Goal: Entertainment & Leisure: Consume media (video, audio)

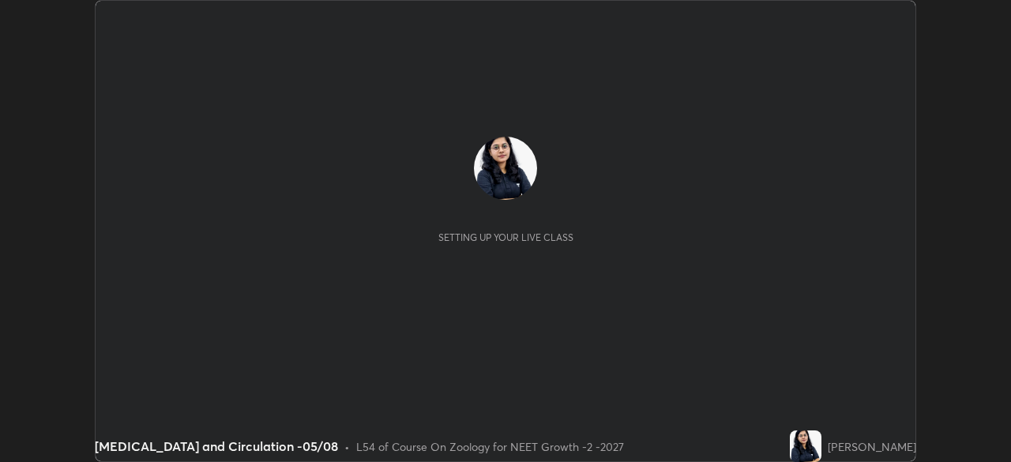
scroll to position [462, 1010]
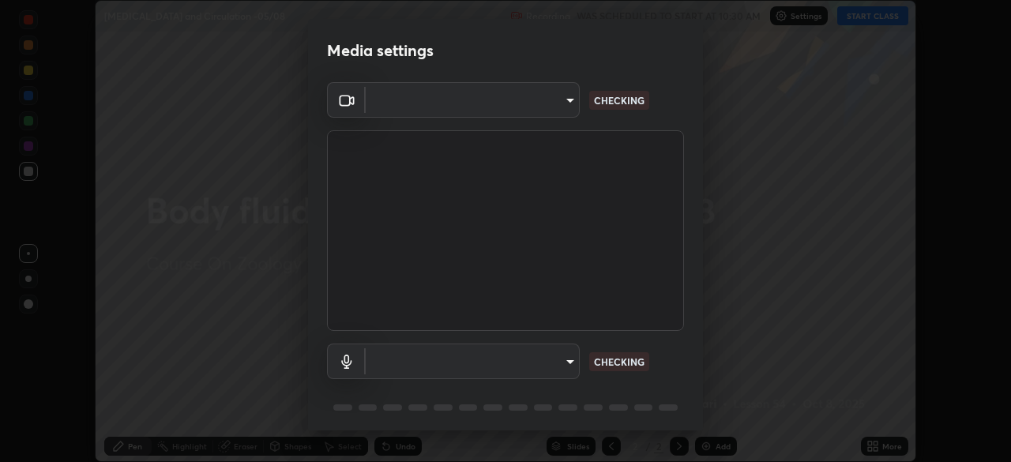
click at [556, 116] on body "Erase all [MEDICAL_DATA] and Circulation -05/08 Recording WAS SCHEDULED TO STAR…" at bounding box center [505, 231] width 1011 height 462
click at [557, 109] on div at bounding box center [505, 231] width 1011 height 462
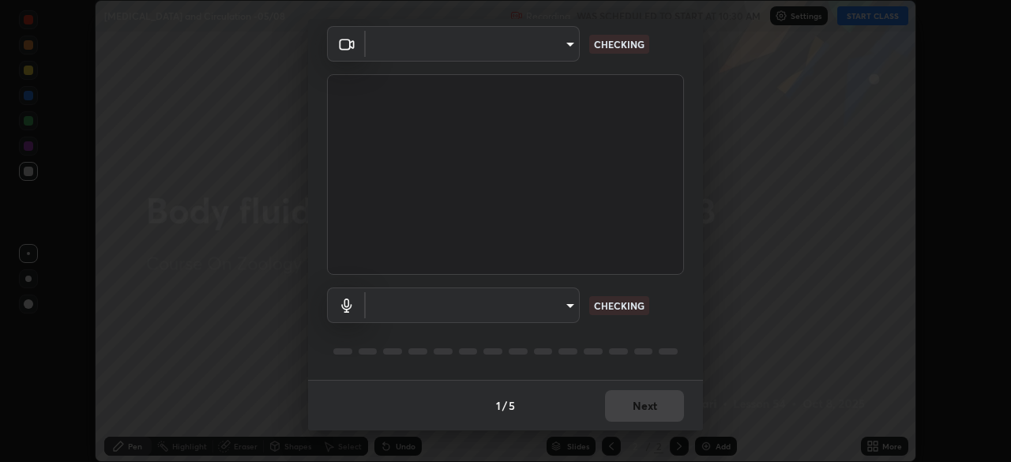
type input "85da43bae7a5fae49794a8970e5ce464fc236e1ddae1f513a3bf2ddace1343c3"
type input "94500f22464d148dddf9ae37dad8136bdf54efa217a88d5a1e55960f8ba2a5d1"
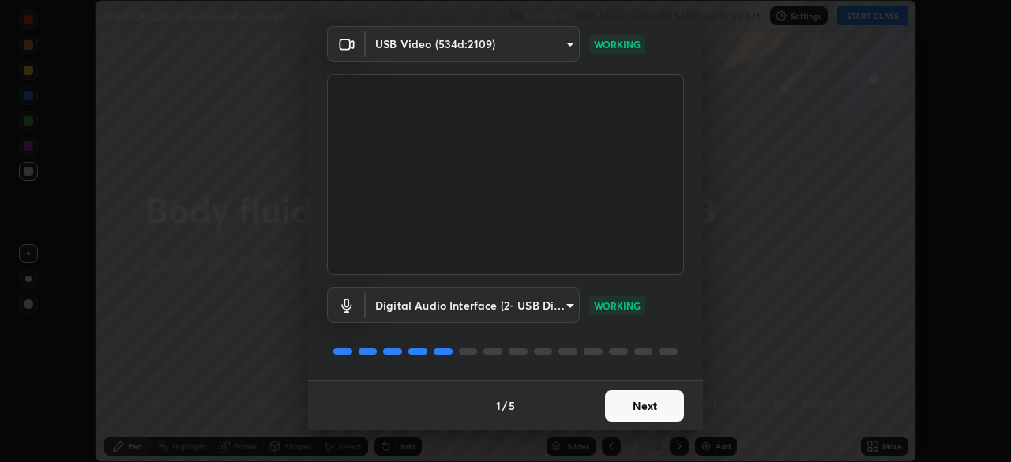
click at [647, 402] on button "Next" at bounding box center [644, 406] width 79 height 32
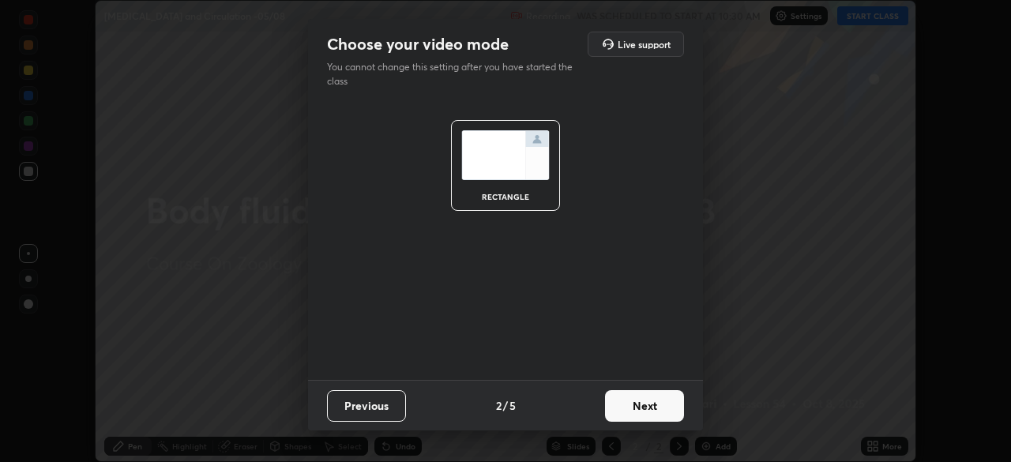
click at [655, 403] on button "Next" at bounding box center [644, 406] width 79 height 32
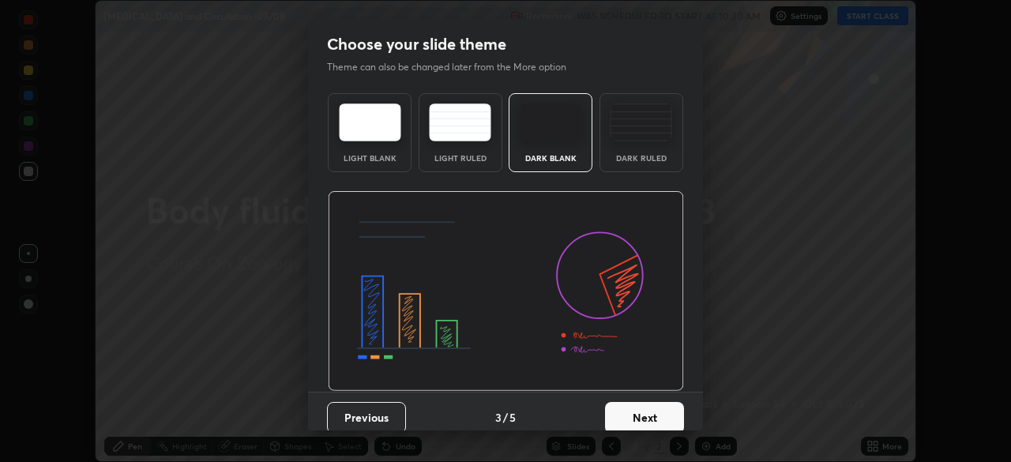
click at [664, 407] on button "Next" at bounding box center [644, 418] width 79 height 32
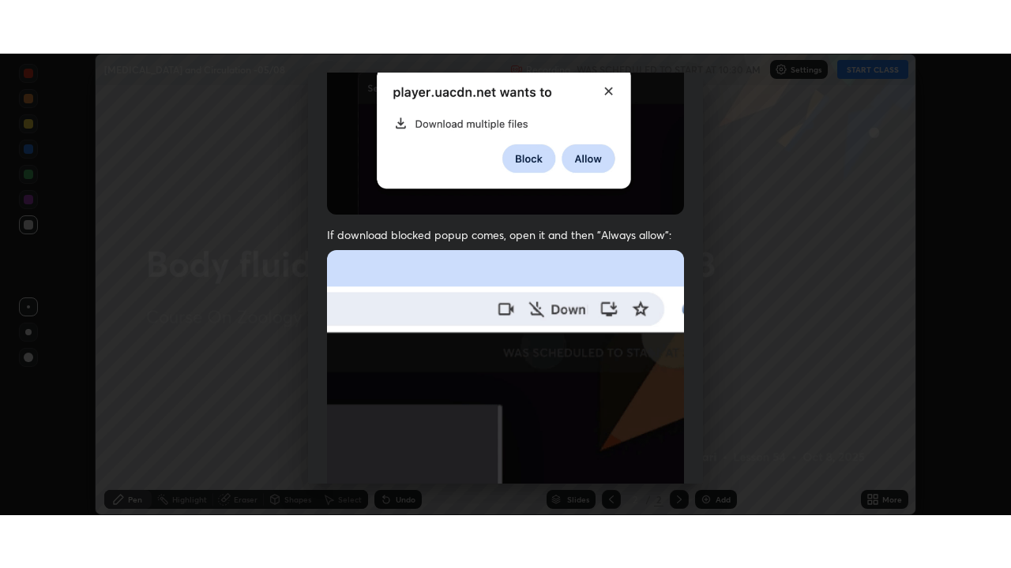
scroll to position [378, 0]
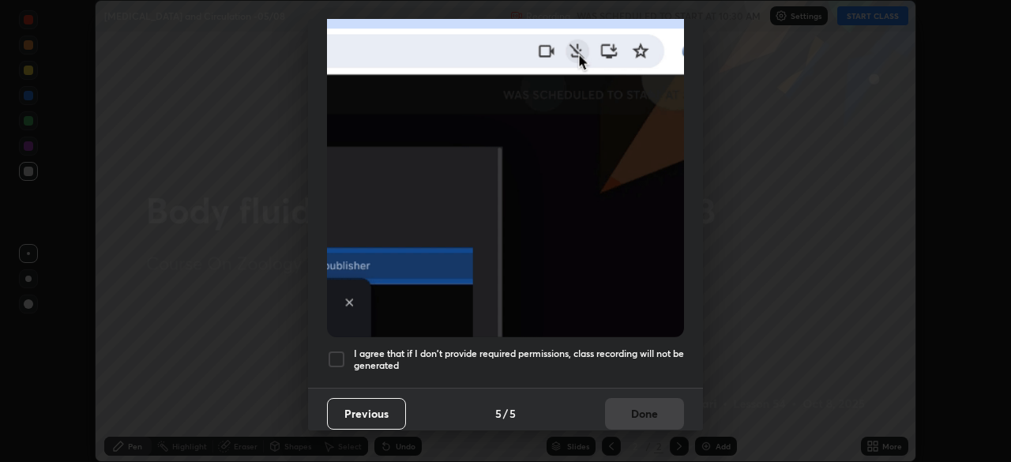
click at [343, 352] on div at bounding box center [336, 359] width 19 height 19
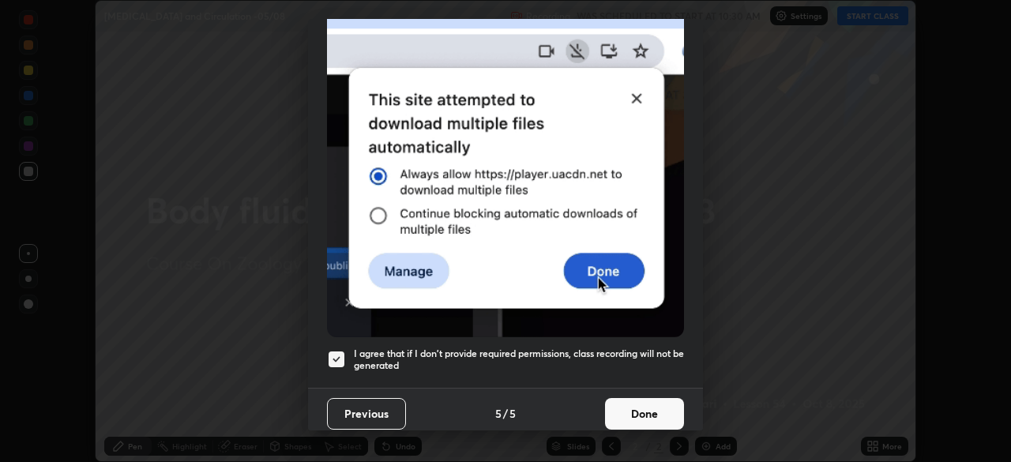
click at [636, 410] on button "Done" at bounding box center [644, 414] width 79 height 32
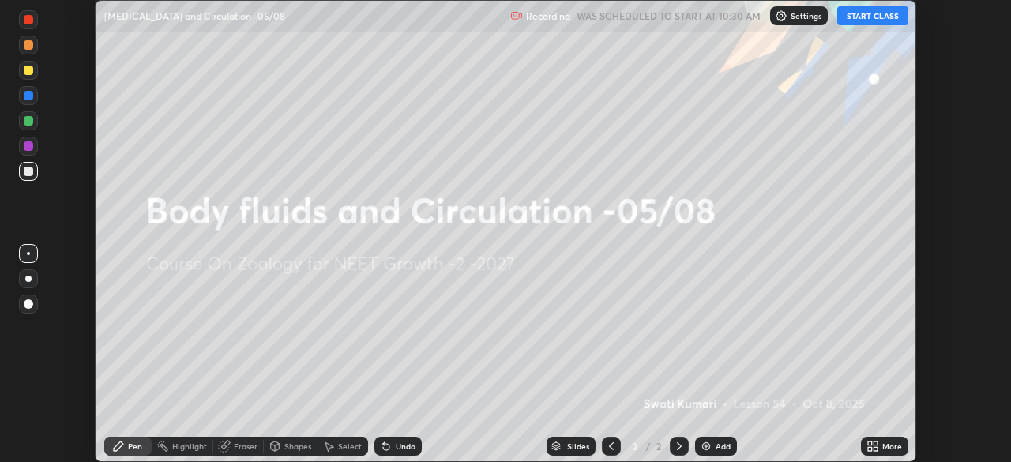
click at [868, 441] on icon at bounding box center [870, 443] width 4 height 4
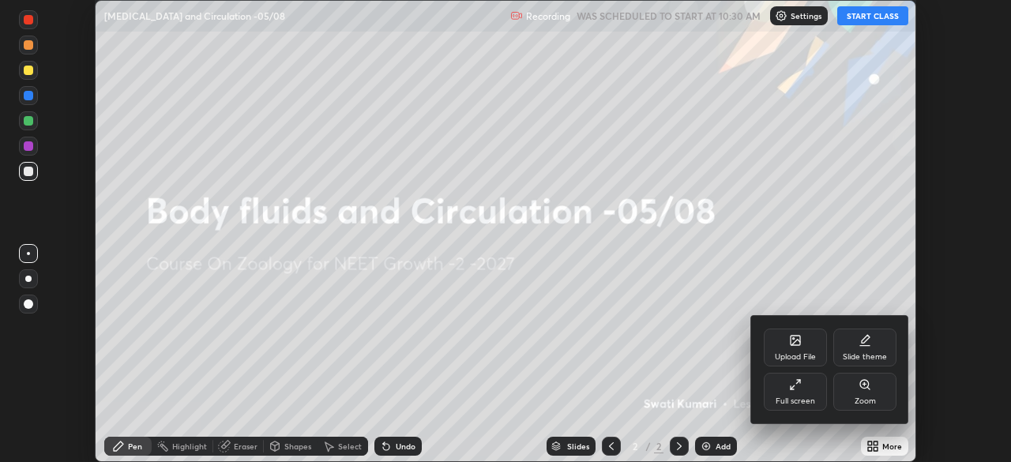
click at [797, 398] on div "Full screen" at bounding box center [794, 401] width 39 height 8
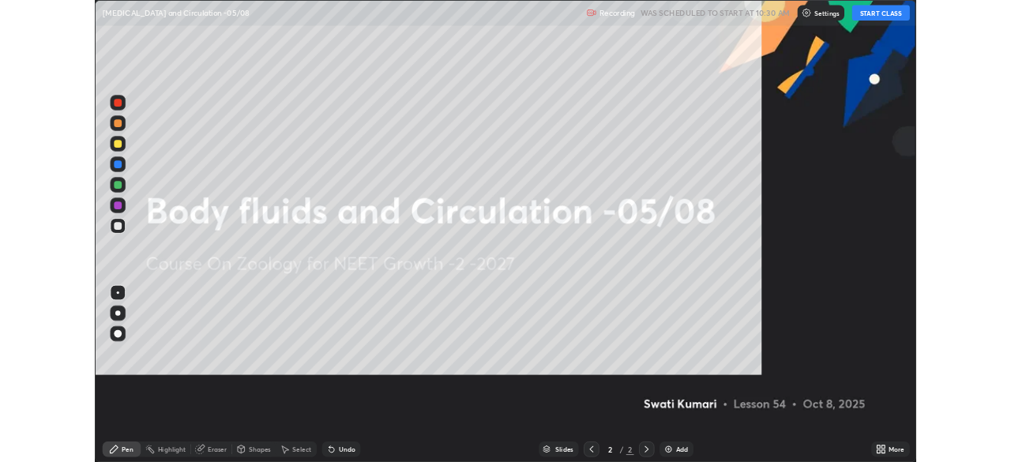
scroll to position [568, 1011]
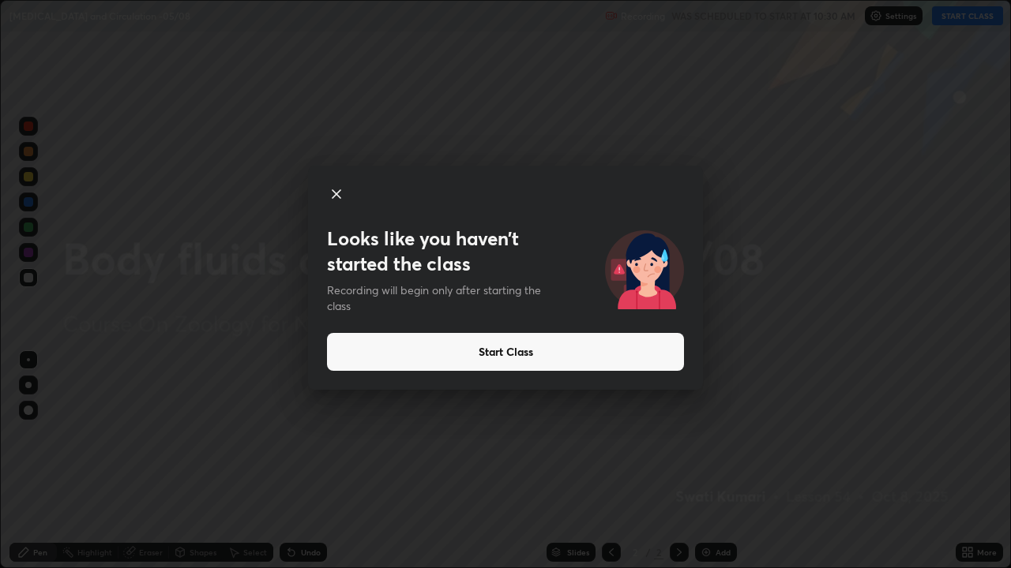
click at [534, 351] on button "Start Class" at bounding box center [505, 352] width 357 height 38
click at [523, 358] on button "Start Class" at bounding box center [505, 352] width 357 height 38
click at [526, 350] on button "Start Class" at bounding box center [505, 352] width 357 height 38
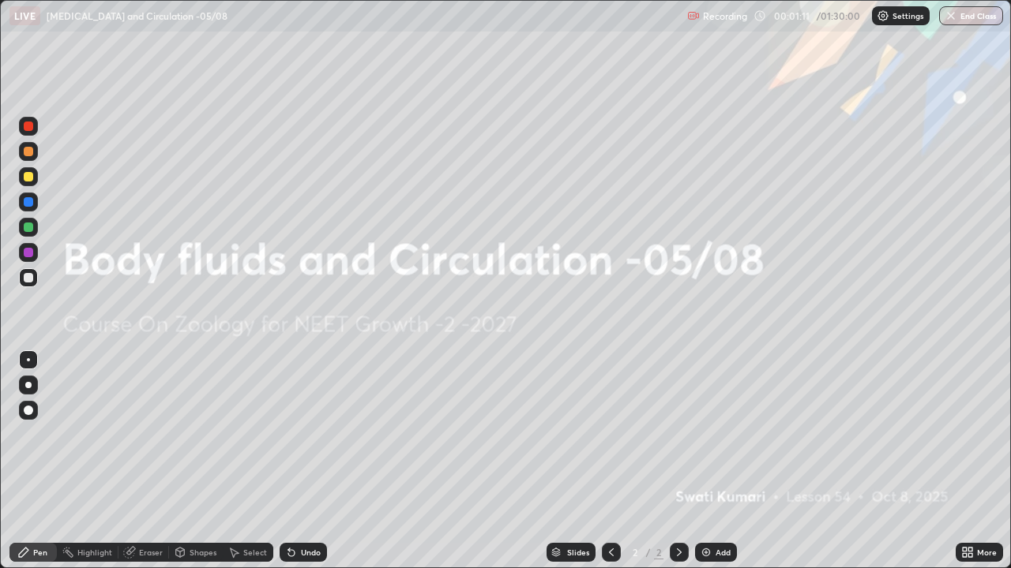
click at [708, 461] on img at bounding box center [706, 552] width 13 height 13
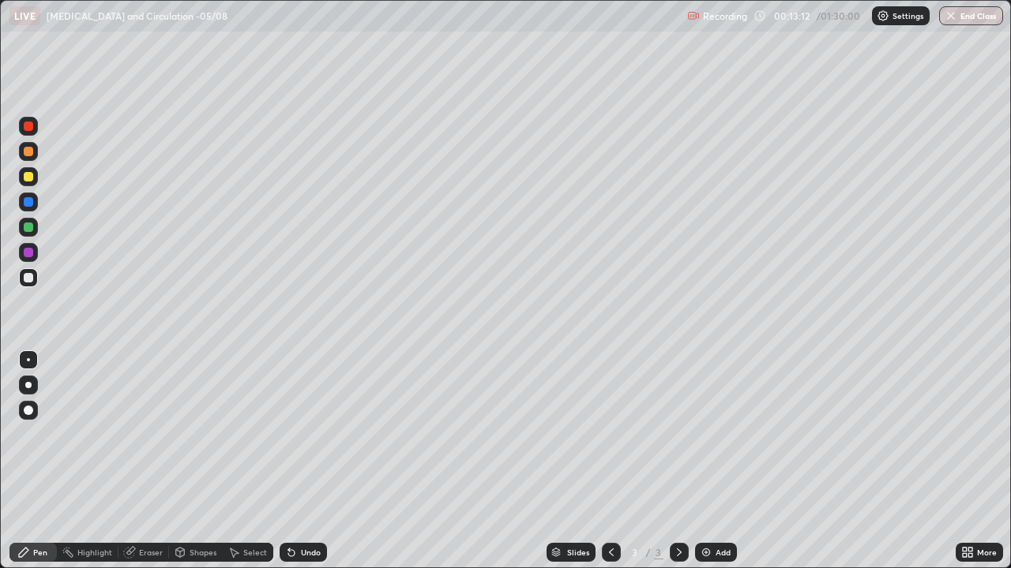
click at [29, 387] on div at bounding box center [28, 385] width 6 height 6
click at [27, 227] on div at bounding box center [28, 227] width 9 height 9
click at [31, 152] on div at bounding box center [28, 151] width 9 height 9
click at [201, 461] on div "Shapes" at bounding box center [202, 553] width 27 height 8
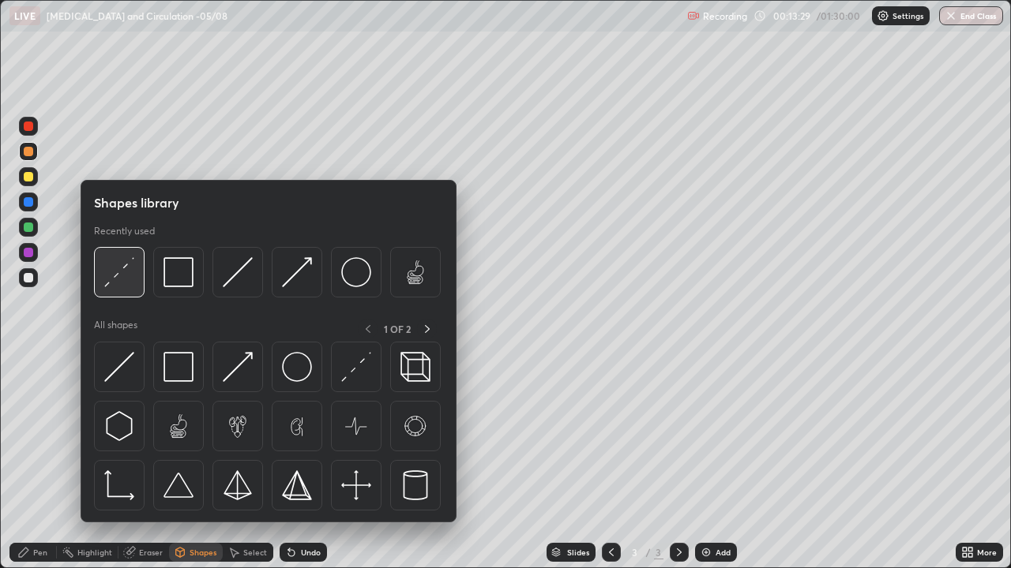
click at [125, 274] on img at bounding box center [119, 272] width 30 height 30
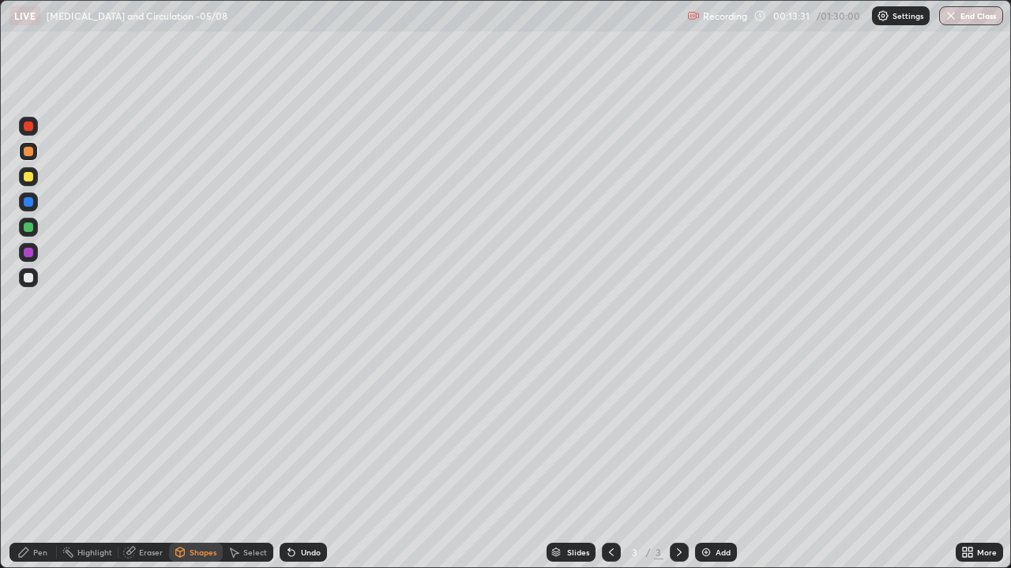
click at [40, 461] on div "Pen" at bounding box center [40, 553] width 14 height 8
click at [32, 281] on div at bounding box center [28, 277] width 19 height 19
click at [28, 385] on div at bounding box center [28, 385] width 6 height 6
click at [21, 204] on div at bounding box center [28, 202] width 19 height 19
click at [296, 461] on div "Undo" at bounding box center [302, 552] width 47 height 19
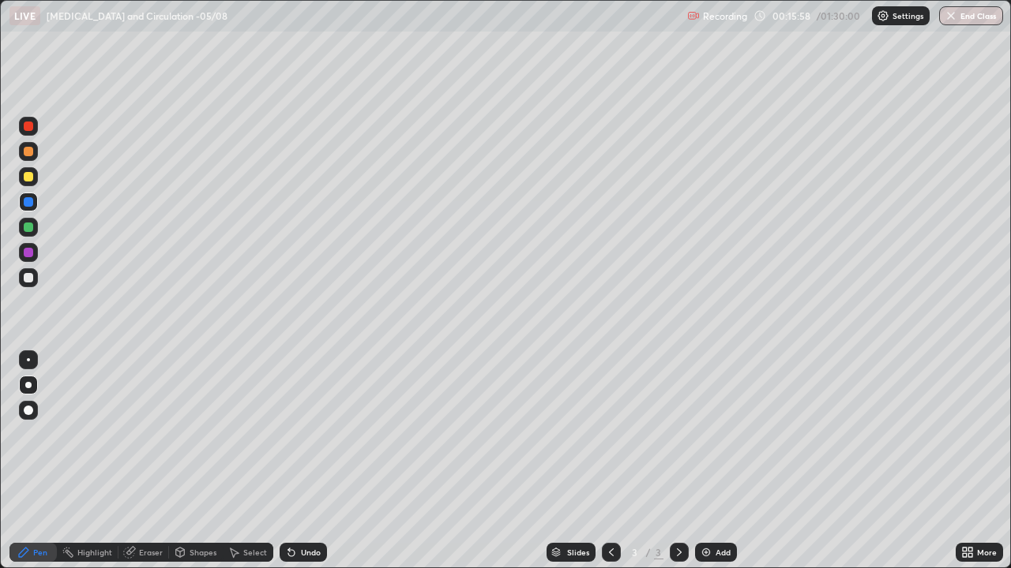
click at [299, 461] on div "Undo" at bounding box center [302, 552] width 47 height 19
click at [29, 177] on div at bounding box center [28, 176] width 9 height 9
click at [28, 255] on div at bounding box center [28, 252] width 9 height 9
click at [26, 133] on div at bounding box center [28, 126] width 19 height 19
click at [28, 229] on div at bounding box center [28, 227] width 9 height 9
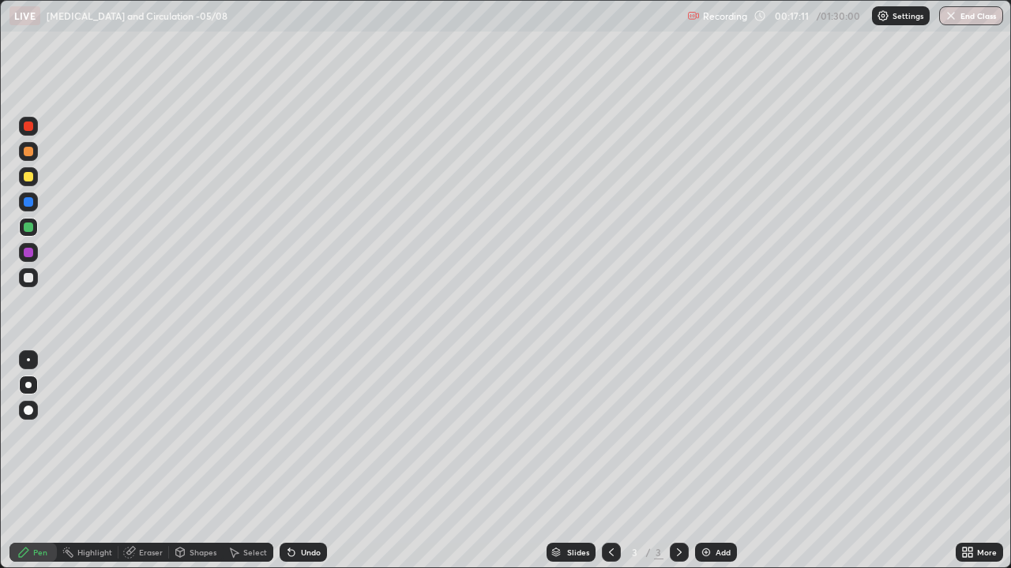
click at [24, 179] on div at bounding box center [28, 176] width 9 height 9
click at [27, 275] on div at bounding box center [28, 277] width 9 height 9
click at [712, 461] on div "Add" at bounding box center [716, 552] width 42 height 19
click at [28, 178] on div at bounding box center [28, 176] width 9 height 9
click at [295, 461] on div "Undo" at bounding box center [302, 552] width 47 height 19
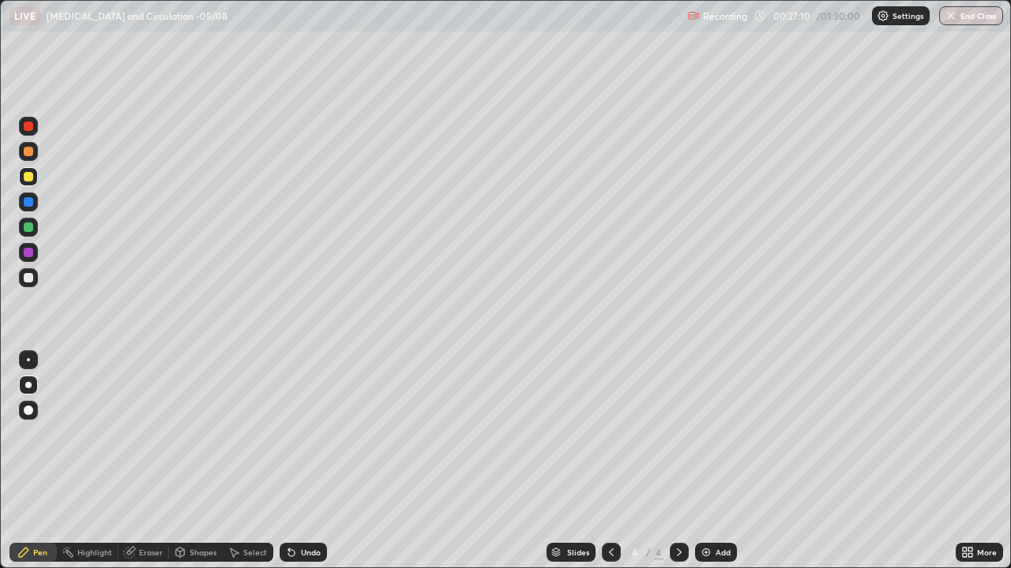
click at [294, 461] on div "Undo" at bounding box center [302, 552] width 47 height 19
click at [296, 461] on div "Undo" at bounding box center [302, 552] width 47 height 19
click at [200, 461] on div "Shapes" at bounding box center [202, 553] width 27 height 8
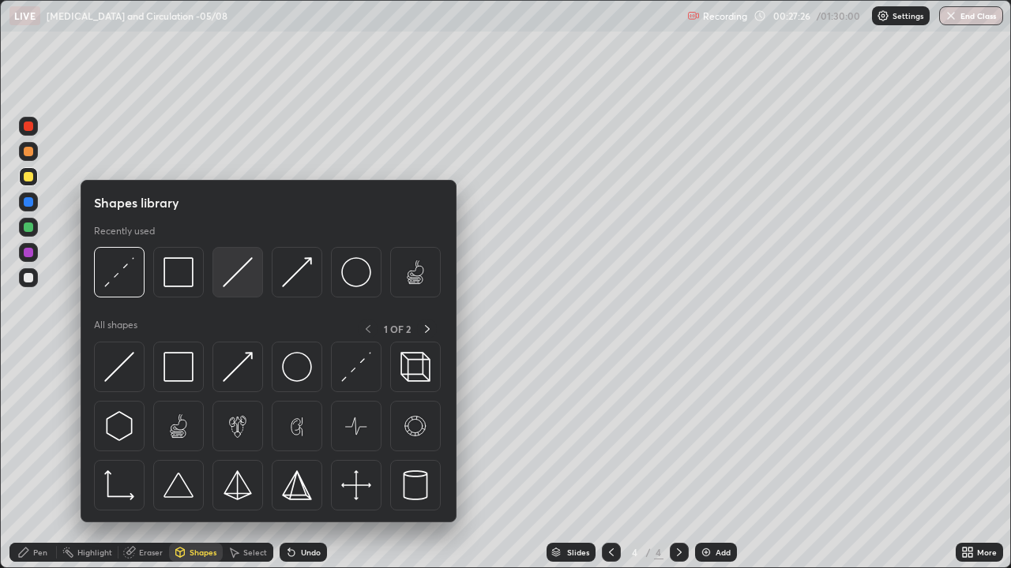
click at [237, 287] on img at bounding box center [238, 272] width 30 height 30
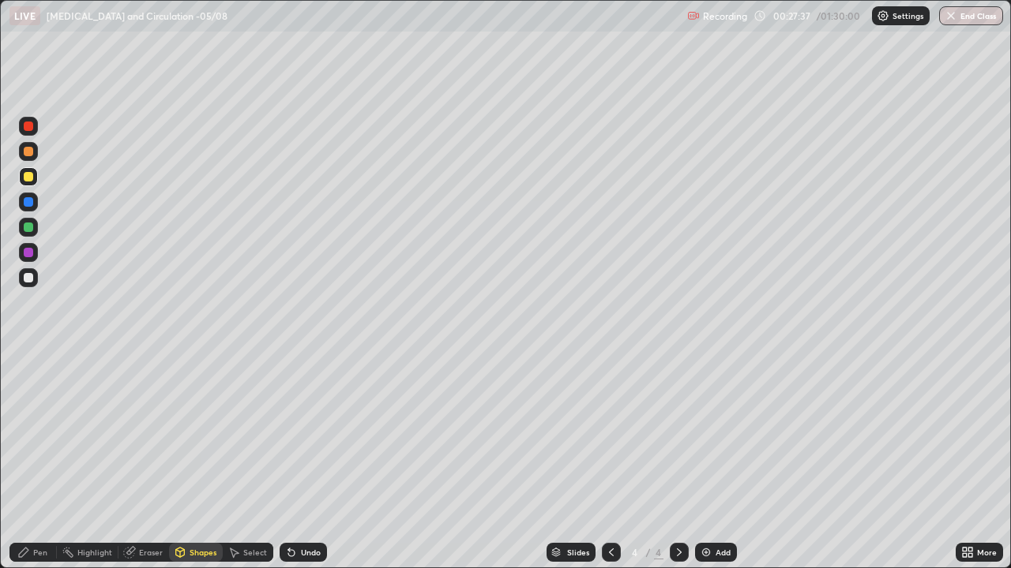
click at [41, 461] on div "Pen" at bounding box center [40, 553] width 14 height 8
click at [30, 128] on div at bounding box center [28, 126] width 9 height 9
click at [28, 253] on div at bounding box center [28, 252] width 9 height 9
click at [26, 227] on div at bounding box center [28, 227] width 9 height 9
click at [199, 461] on div "Shapes" at bounding box center [196, 552] width 54 height 19
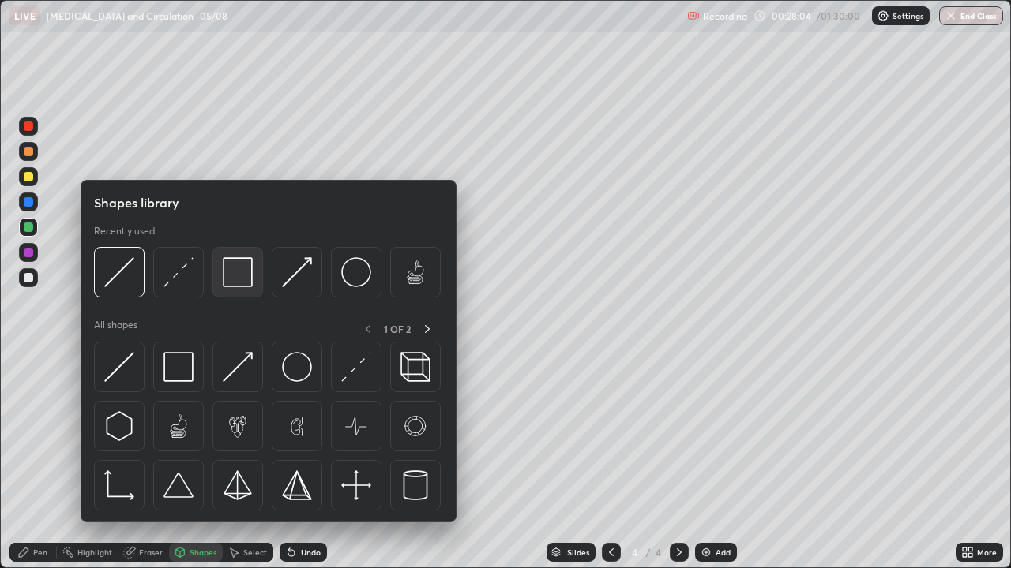
click at [225, 271] on img at bounding box center [238, 272] width 30 height 30
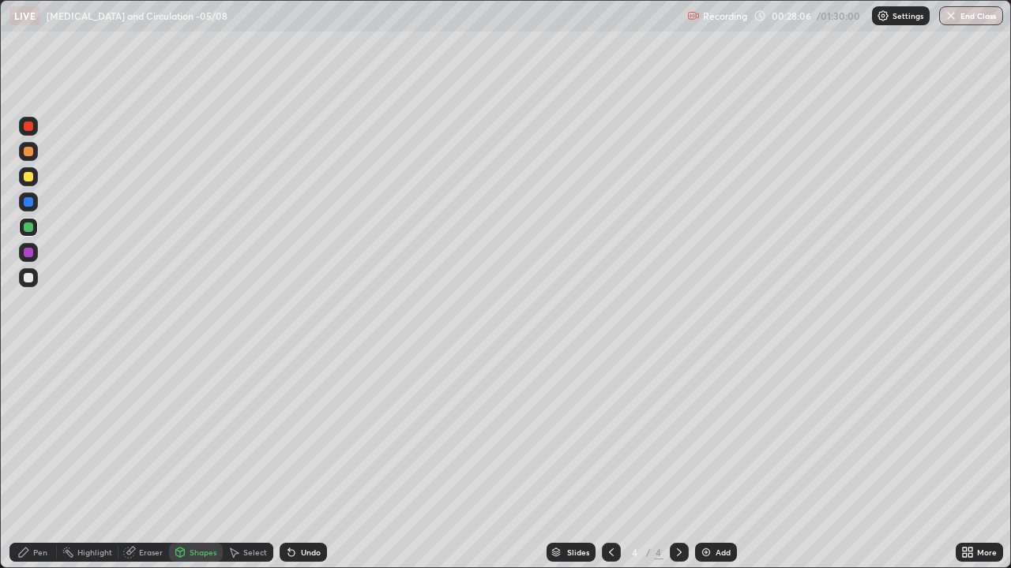
click at [28, 274] on div at bounding box center [28, 277] width 9 height 9
click at [302, 461] on div "Undo" at bounding box center [311, 553] width 20 height 8
click at [36, 461] on div "Pen" at bounding box center [40, 553] width 14 height 8
click at [24, 254] on div at bounding box center [28, 252] width 9 height 9
click at [28, 129] on div at bounding box center [28, 126] width 9 height 9
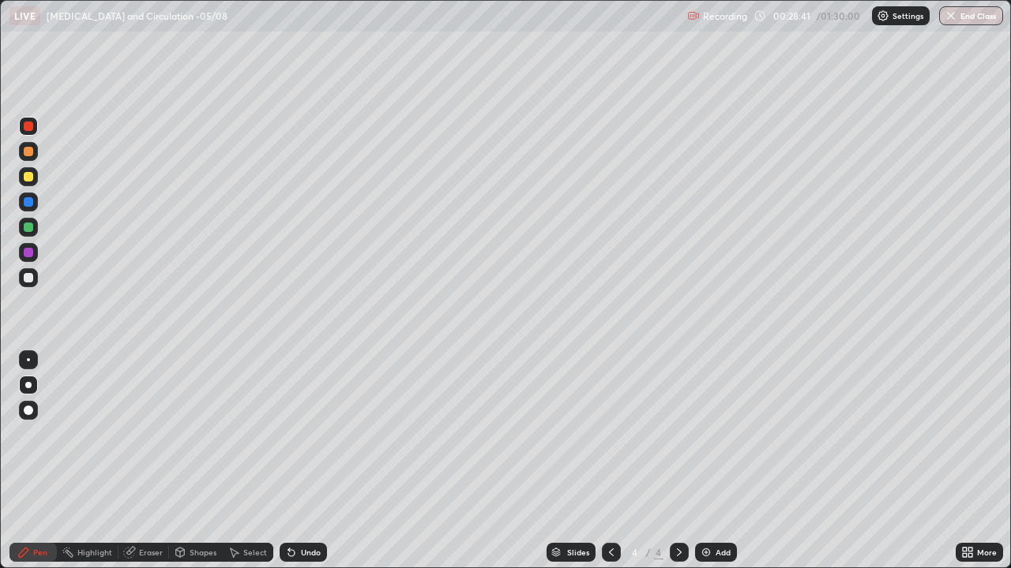
click at [28, 281] on div at bounding box center [28, 277] width 9 height 9
click at [29, 181] on div at bounding box center [28, 176] width 9 height 9
click at [32, 172] on div at bounding box center [28, 176] width 9 height 9
click at [35, 133] on div at bounding box center [28, 126] width 19 height 19
click at [301, 461] on div "Undo" at bounding box center [311, 553] width 20 height 8
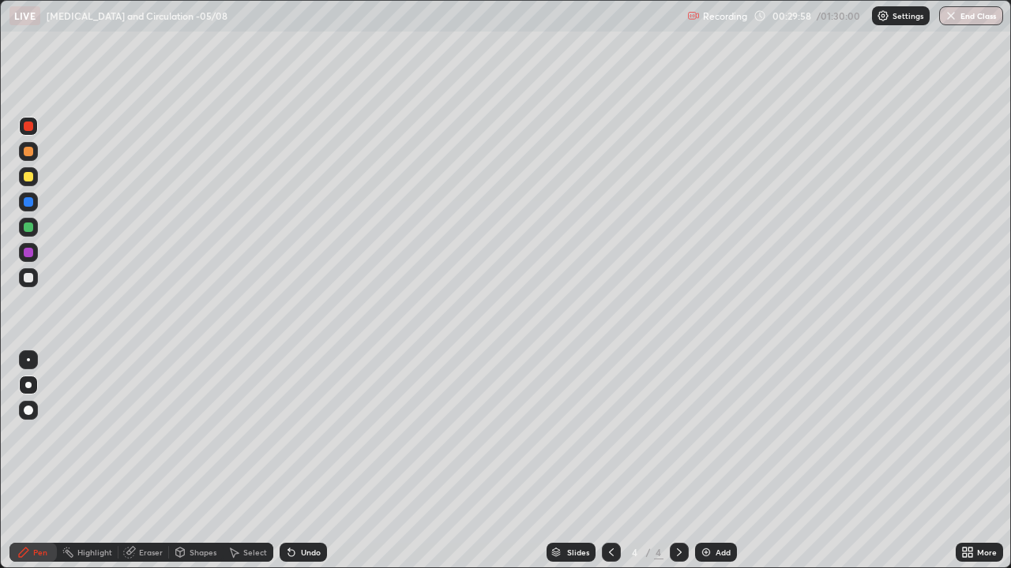
click at [204, 461] on div "Shapes" at bounding box center [202, 553] width 27 height 8
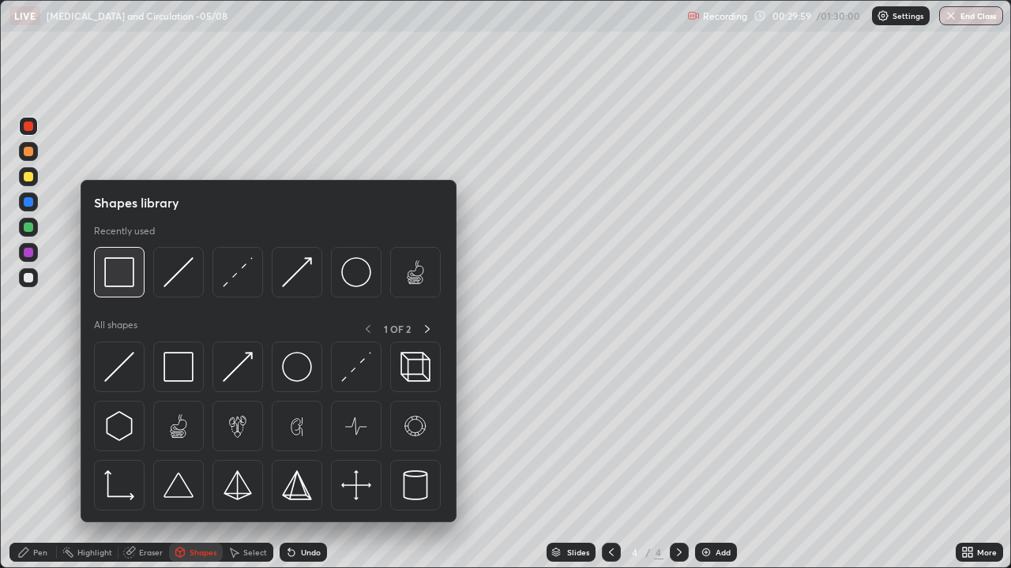
click at [127, 269] on img at bounding box center [119, 272] width 30 height 30
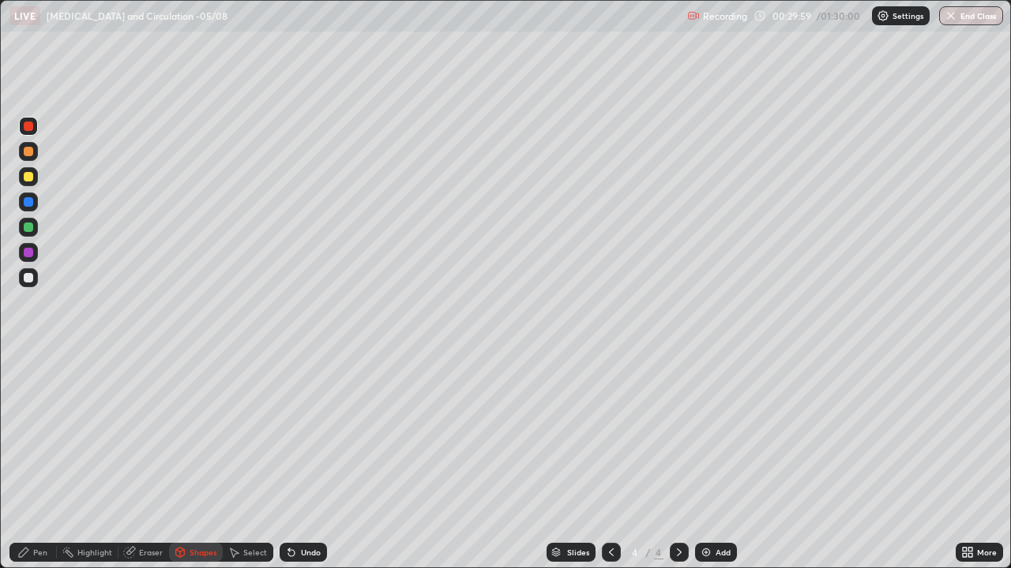
click at [30, 229] on div at bounding box center [28, 227] width 9 height 9
click at [38, 461] on div "Pen" at bounding box center [40, 553] width 14 height 8
click at [36, 129] on div at bounding box center [28, 126] width 19 height 19
click at [37, 275] on div at bounding box center [28, 277] width 19 height 19
click at [32, 227] on div at bounding box center [28, 227] width 9 height 9
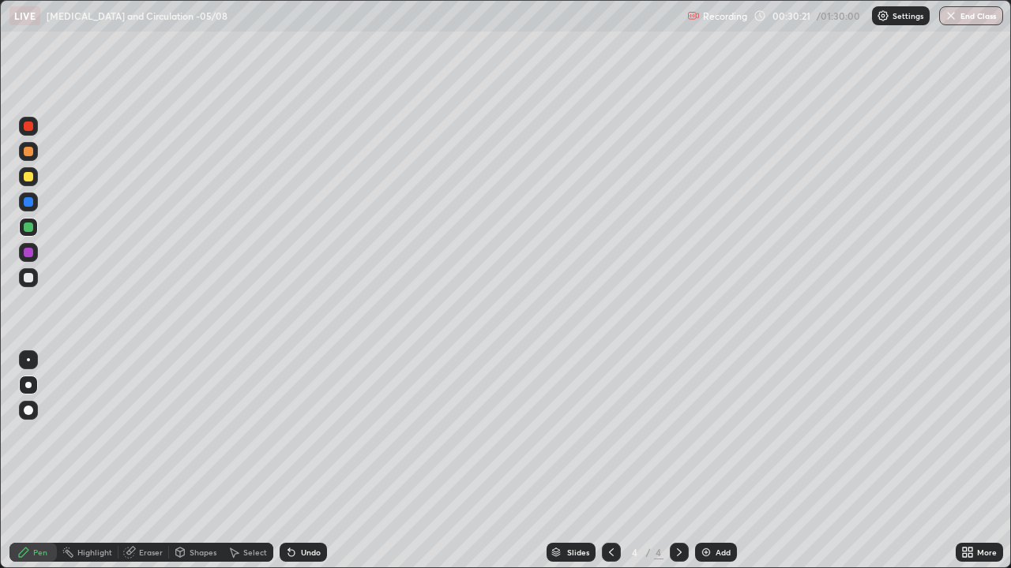
click at [36, 279] on div at bounding box center [28, 277] width 19 height 19
click at [35, 130] on div at bounding box center [28, 126] width 19 height 19
click at [37, 231] on div at bounding box center [28, 227] width 19 height 19
click at [34, 276] on div at bounding box center [28, 277] width 19 height 19
click at [29, 227] on div at bounding box center [28, 227] width 9 height 9
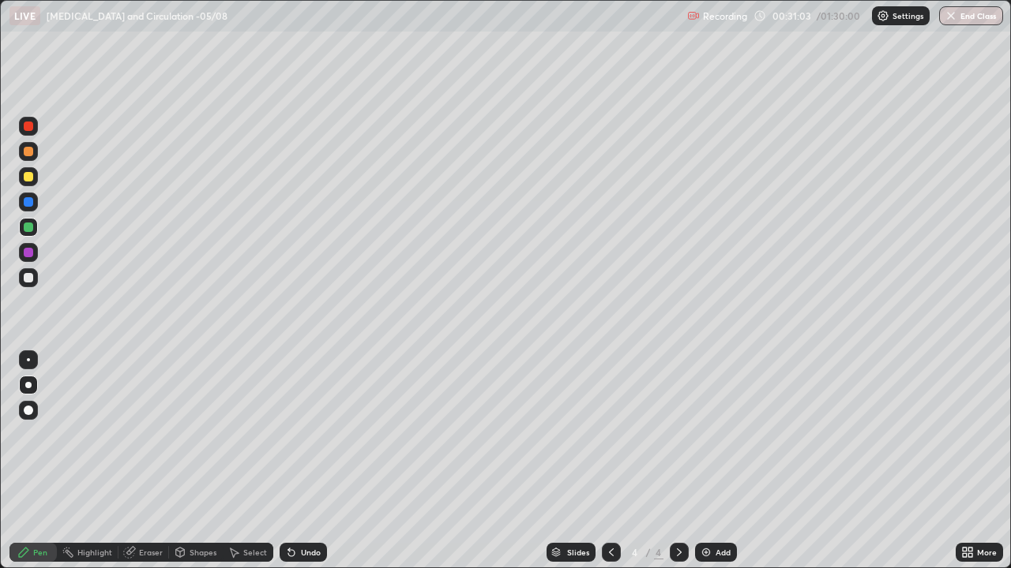
click at [158, 461] on div "Eraser" at bounding box center [151, 553] width 24 height 8
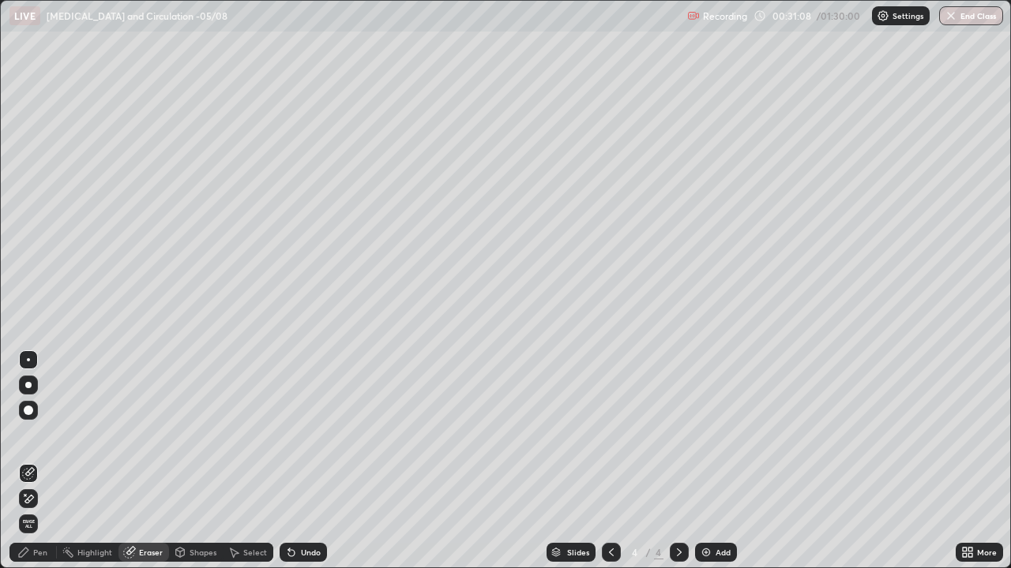
click at [36, 461] on div "Pen" at bounding box center [40, 553] width 14 height 8
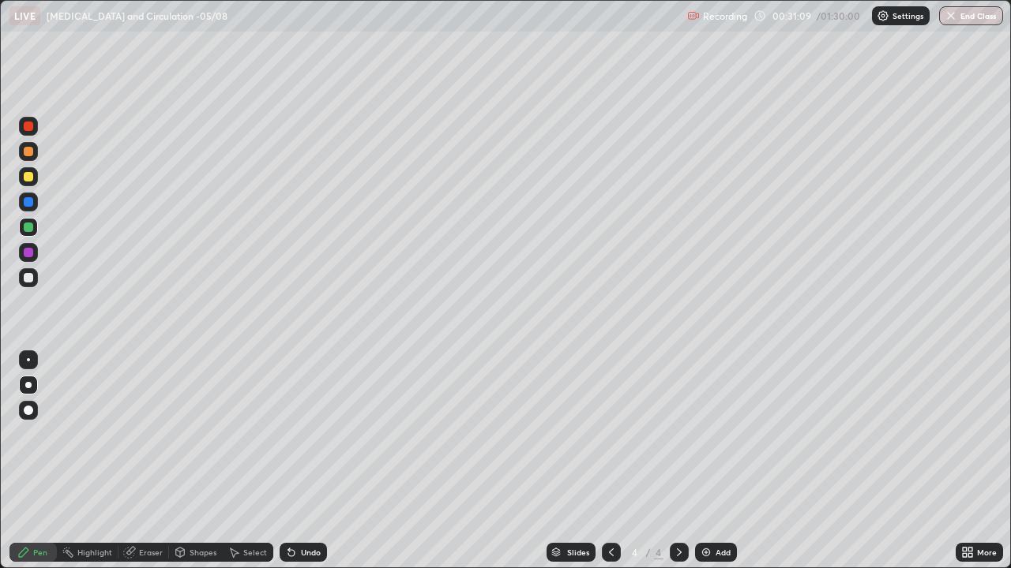
click at [31, 251] on div at bounding box center [28, 252] width 9 height 9
click at [29, 281] on div at bounding box center [28, 277] width 9 height 9
click at [29, 233] on div at bounding box center [28, 227] width 19 height 19
click at [715, 461] on div "Add" at bounding box center [722, 553] width 15 height 8
click at [33, 287] on div at bounding box center [28, 277] width 19 height 19
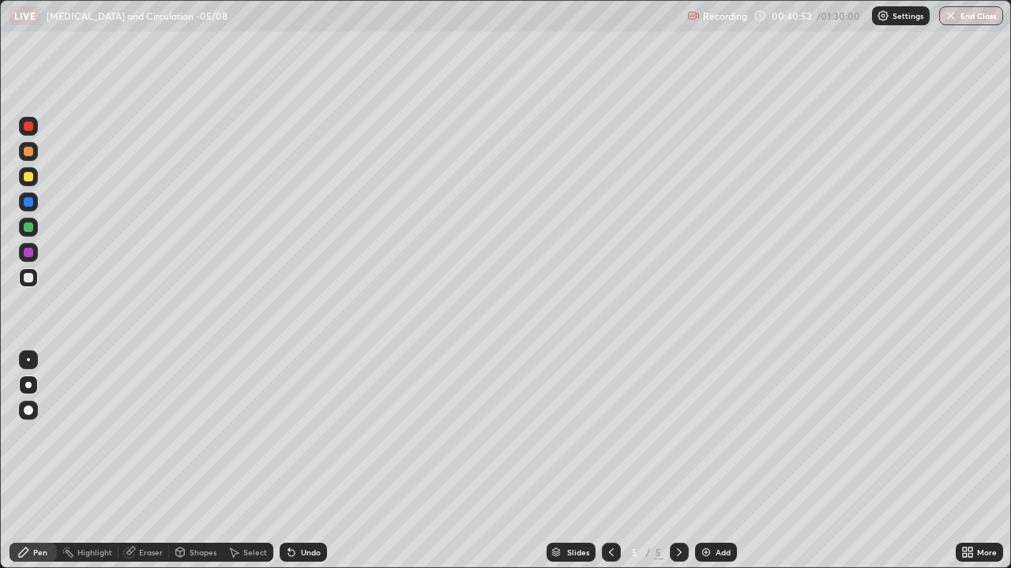
click at [306, 461] on div "Undo" at bounding box center [311, 553] width 20 height 8
click at [34, 178] on div at bounding box center [28, 176] width 19 height 19
click at [30, 284] on div at bounding box center [28, 277] width 19 height 19
click at [316, 461] on div "Undo" at bounding box center [302, 552] width 47 height 19
click at [315, 461] on div "Undo" at bounding box center [311, 553] width 20 height 8
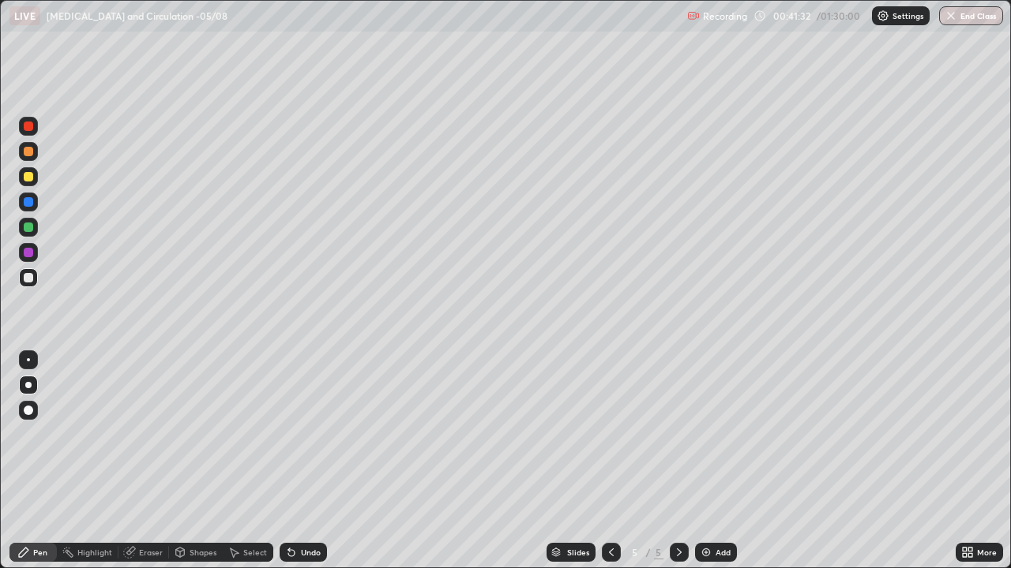
click at [311, 461] on div "Undo" at bounding box center [311, 553] width 20 height 8
click at [35, 204] on div at bounding box center [28, 202] width 19 height 19
click at [707, 461] on img at bounding box center [706, 552] width 13 height 13
click at [28, 283] on div at bounding box center [28, 277] width 19 height 19
click at [24, 390] on div at bounding box center [28, 385] width 19 height 19
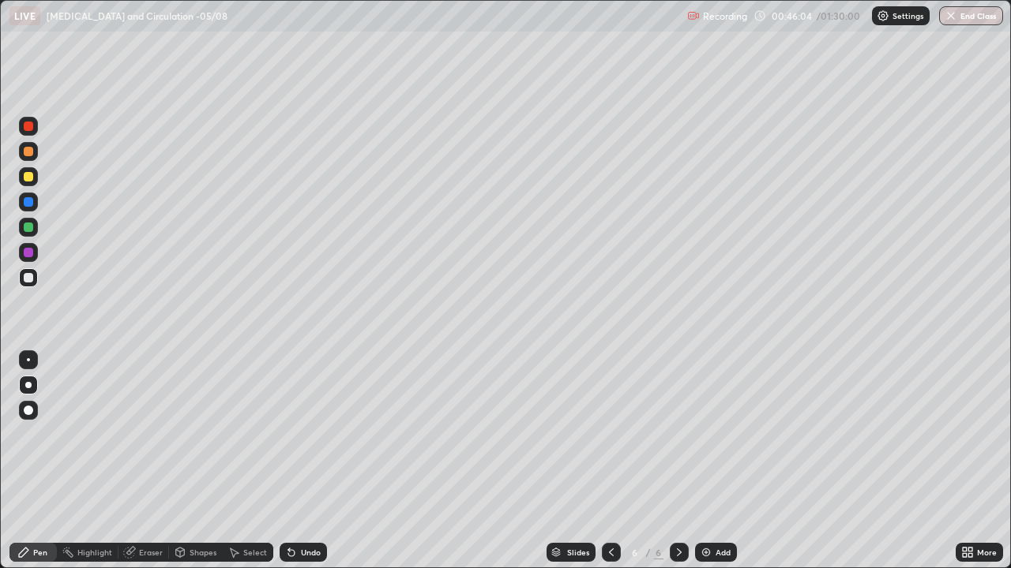
click at [28, 181] on div at bounding box center [28, 176] width 9 height 9
click at [299, 461] on div "Undo" at bounding box center [302, 552] width 47 height 19
click at [199, 461] on div "Shapes" at bounding box center [202, 553] width 27 height 8
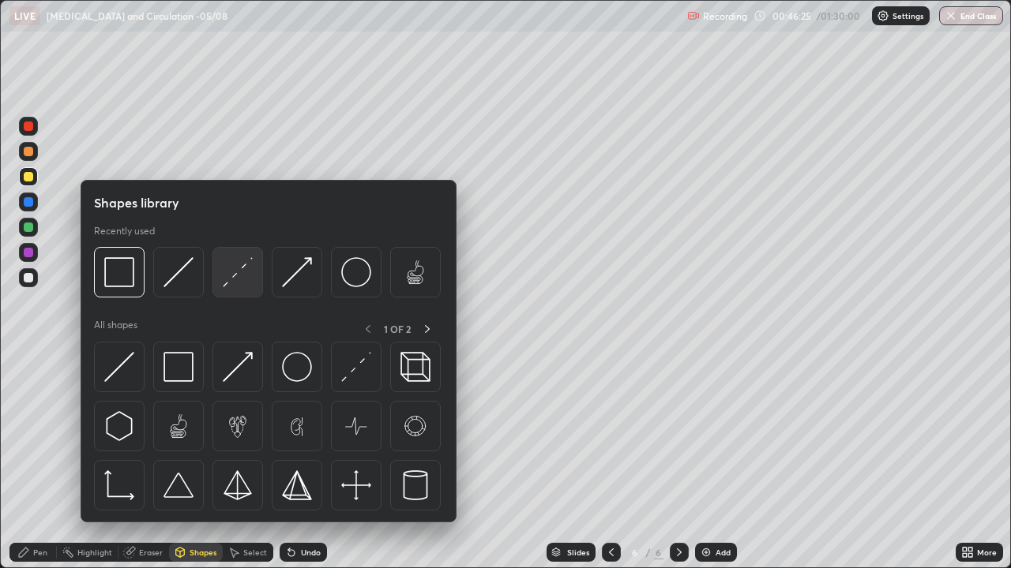
click at [230, 281] on img at bounding box center [238, 272] width 30 height 30
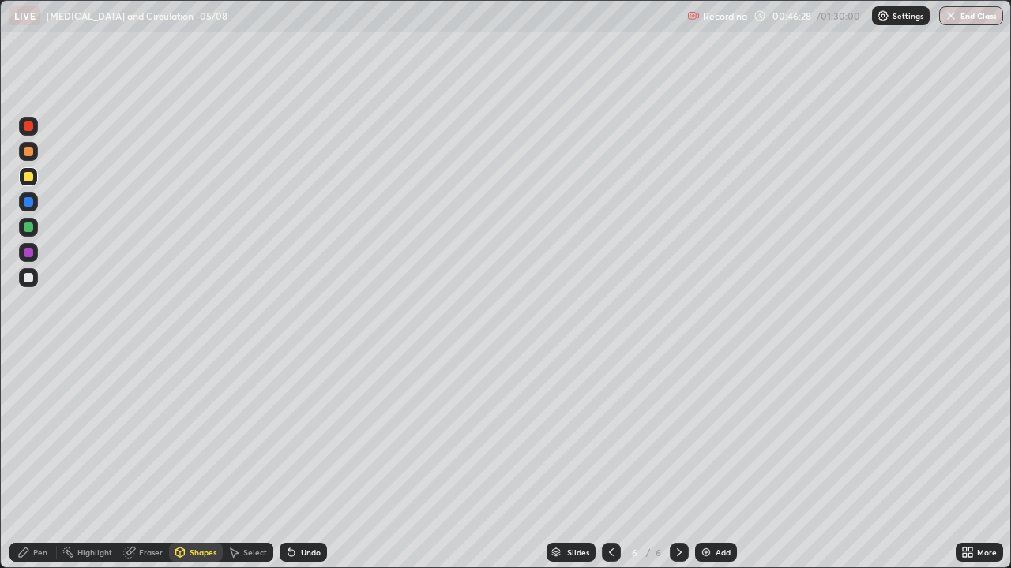
click at [31, 461] on div "Pen" at bounding box center [32, 552] width 47 height 19
click at [28, 202] on div at bounding box center [28, 201] width 9 height 9
click at [31, 226] on div at bounding box center [28, 227] width 9 height 9
click at [308, 461] on div "Undo" at bounding box center [311, 553] width 20 height 8
click at [305, 461] on div "Undo" at bounding box center [302, 552] width 47 height 19
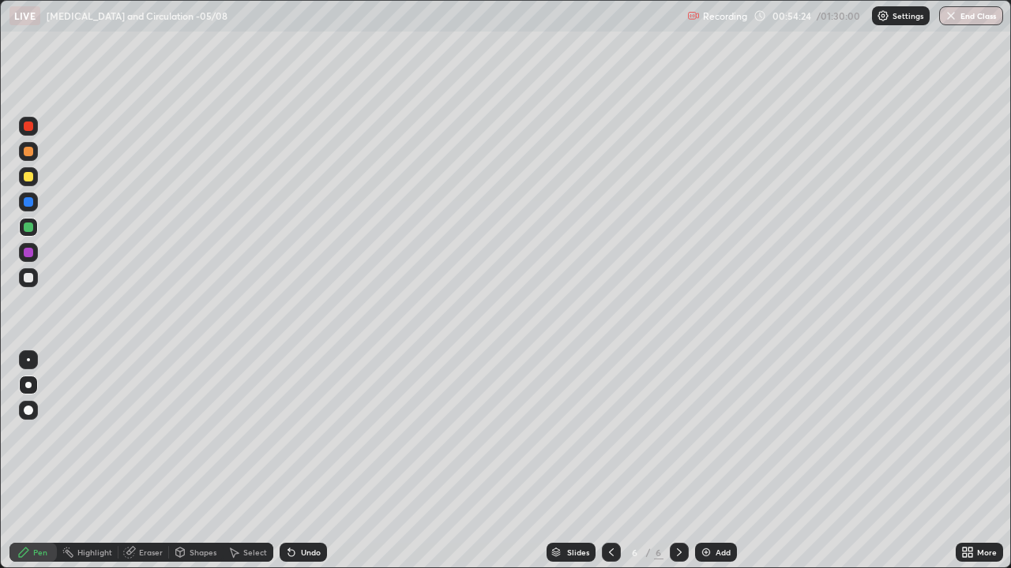
click at [36, 281] on div at bounding box center [28, 277] width 19 height 19
click at [32, 257] on div at bounding box center [28, 252] width 19 height 19
click at [194, 461] on div "Shapes" at bounding box center [196, 552] width 54 height 19
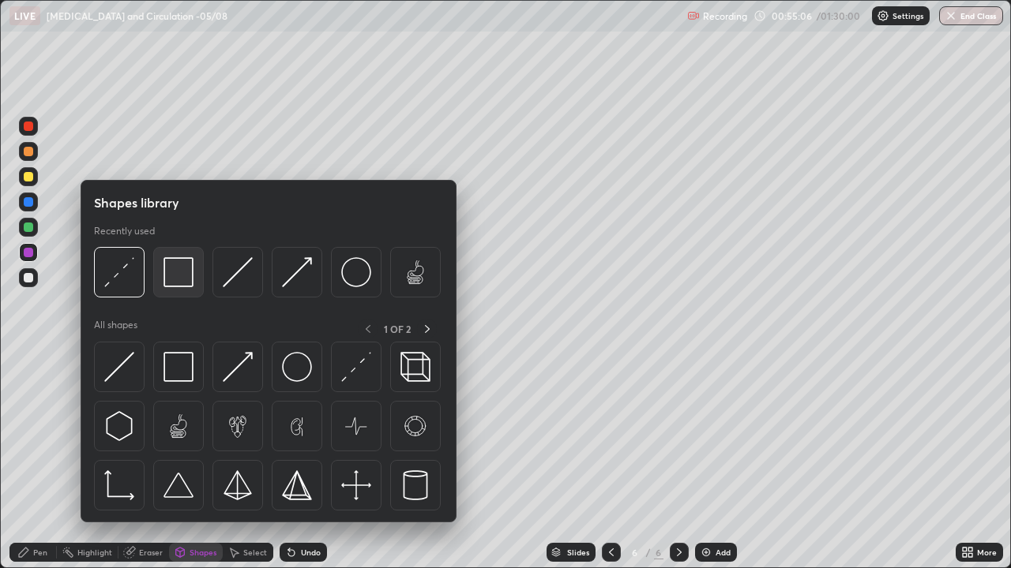
click at [182, 283] on img at bounding box center [178, 272] width 30 height 30
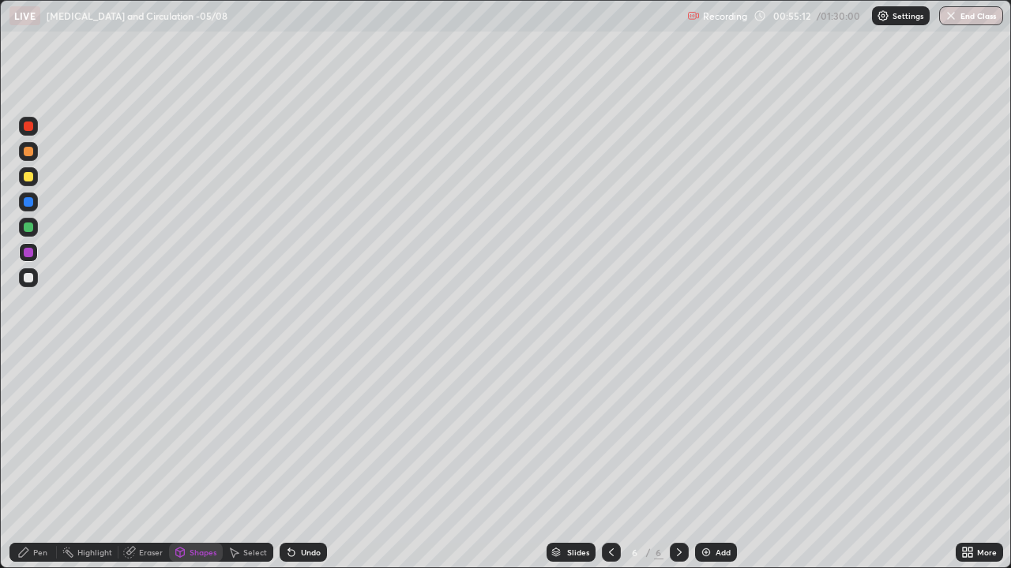
click at [33, 461] on div "Pen" at bounding box center [40, 553] width 14 height 8
click at [706, 461] on img at bounding box center [706, 552] width 13 height 13
click at [30, 276] on div at bounding box center [28, 277] width 9 height 9
click at [301, 461] on div "Undo" at bounding box center [311, 553] width 20 height 8
click at [300, 461] on div "Undo" at bounding box center [302, 552] width 47 height 19
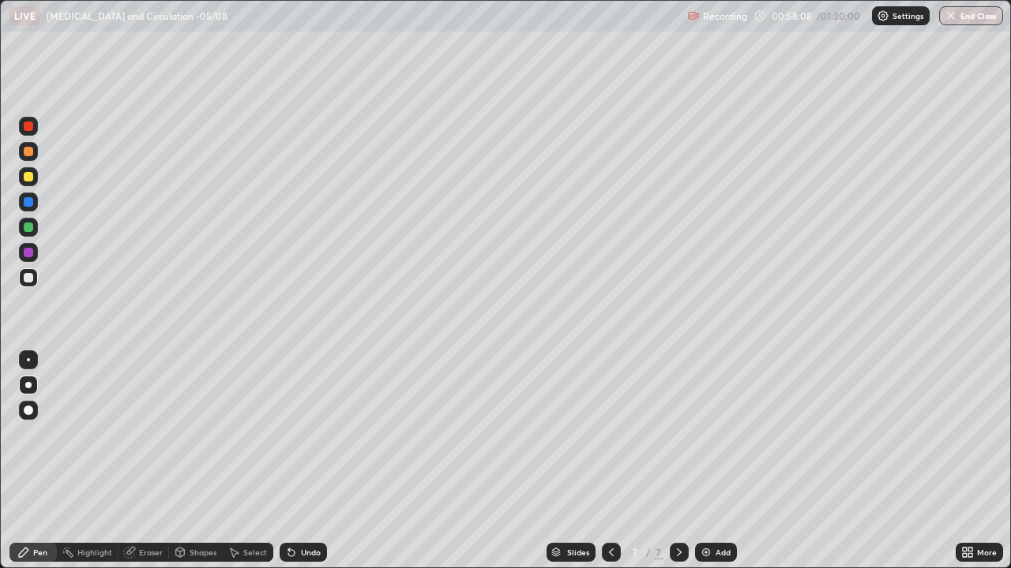
click at [294, 461] on div "Undo" at bounding box center [302, 552] width 47 height 19
click at [306, 461] on div "Undo" at bounding box center [302, 552] width 47 height 19
click at [34, 225] on div at bounding box center [28, 227] width 19 height 19
click at [36, 275] on div at bounding box center [28, 277] width 19 height 19
click at [24, 203] on div at bounding box center [28, 201] width 9 height 9
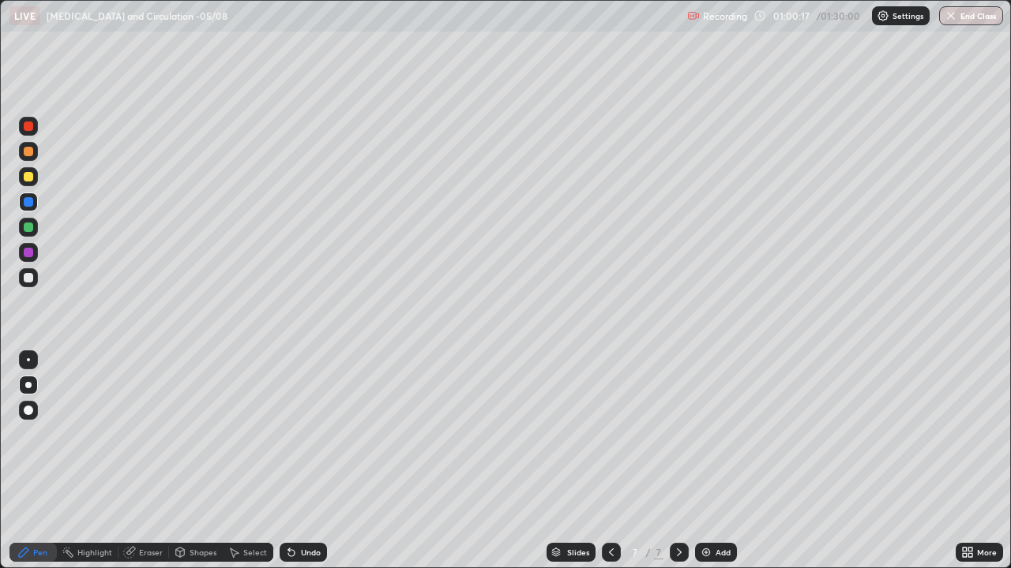
click at [608, 461] on icon at bounding box center [611, 552] width 13 height 13
click at [679, 461] on icon at bounding box center [679, 552] width 13 height 13
click at [705, 461] on img at bounding box center [706, 552] width 13 height 13
click at [21, 249] on div at bounding box center [28, 252] width 19 height 19
click at [28, 274] on div at bounding box center [28, 277] width 9 height 9
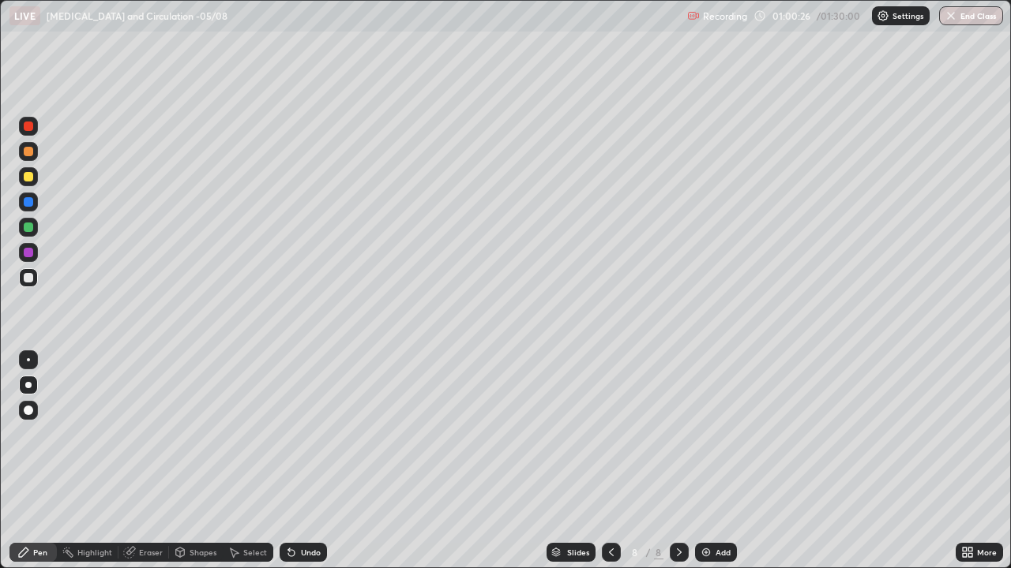
click at [28, 203] on div at bounding box center [28, 201] width 9 height 9
click at [30, 152] on div at bounding box center [28, 151] width 9 height 9
click at [148, 461] on div "Eraser" at bounding box center [151, 553] width 24 height 8
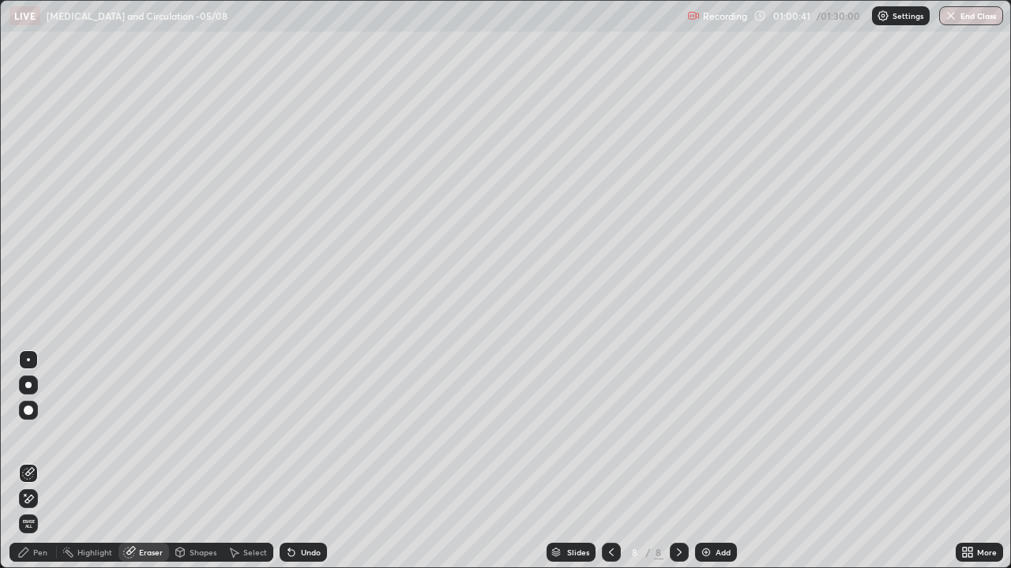
click at [43, 461] on div "Pen" at bounding box center [40, 553] width 14 height 8
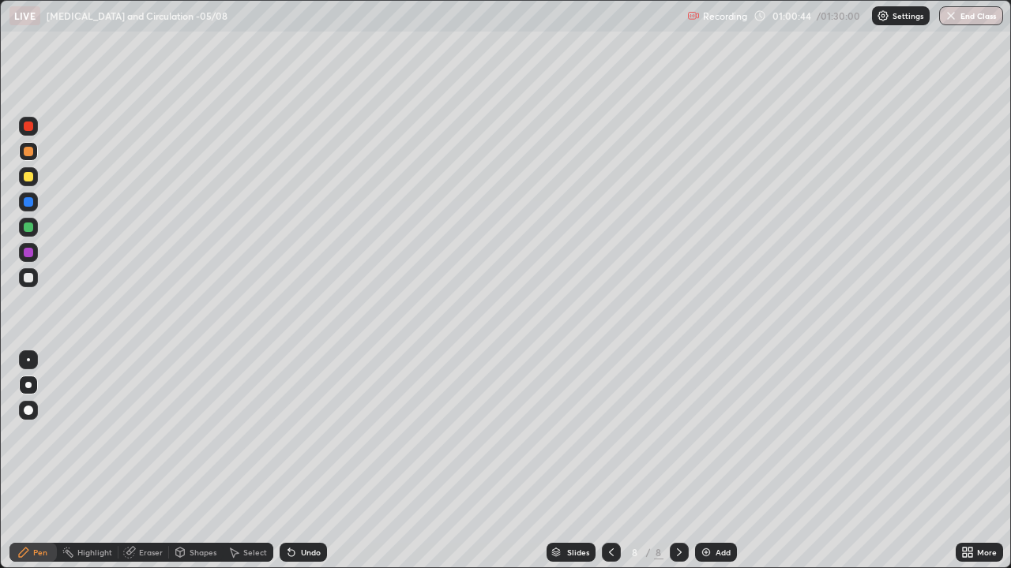
click at [26, 230] on div at bounding box center [28, 227] width 9 height 9
click at [21, 274] on div at bounding box center [28, 277] width 19 height 19
click at [28, 178] on div at bounding box center [28, 176] width 9 height 9
click at [28, 202] on div at bounding box center [28, 201] width 9 height 9
click at [204, 461] on div "Shapes" at bounding box center [202, 553] width 27 height 8
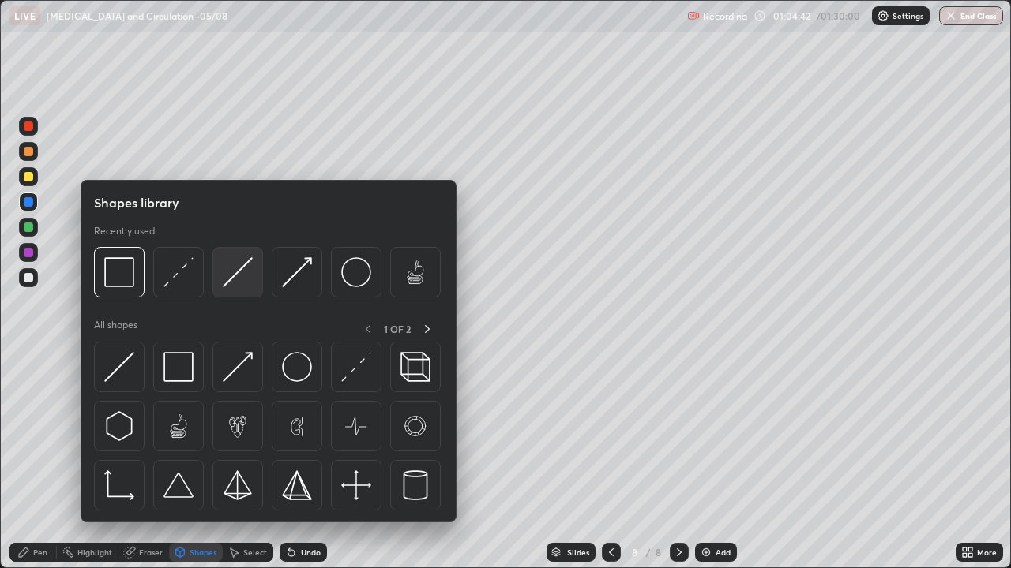
click at [242, 267] on img at bounding box center [238, 272] width 30 height 30
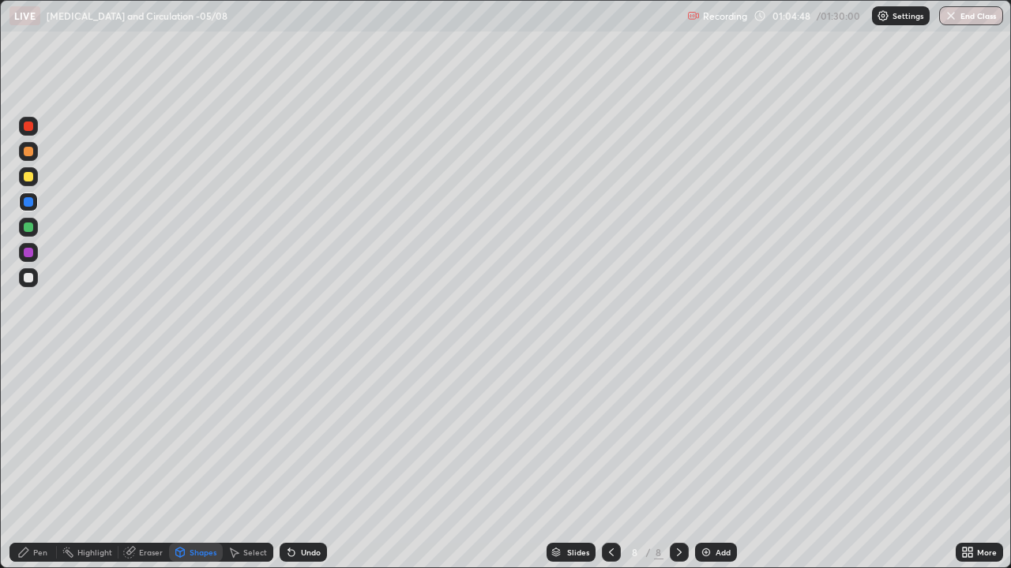
click at [47, 461] on div "Pen" at bounding box center [32, 552] width 47 height 19
click at [24, 277] on div at bounding box center [28, 277] width 9 height 9
click at [28, 219] on div at bounding box center [28, 227] width 19 height 19
click at [26, 281] on div at bounding box center [28, 277] width 9 height 9
click at [301, 461] on div "Undo" at bounding box center [311, 553] width 20 height 8
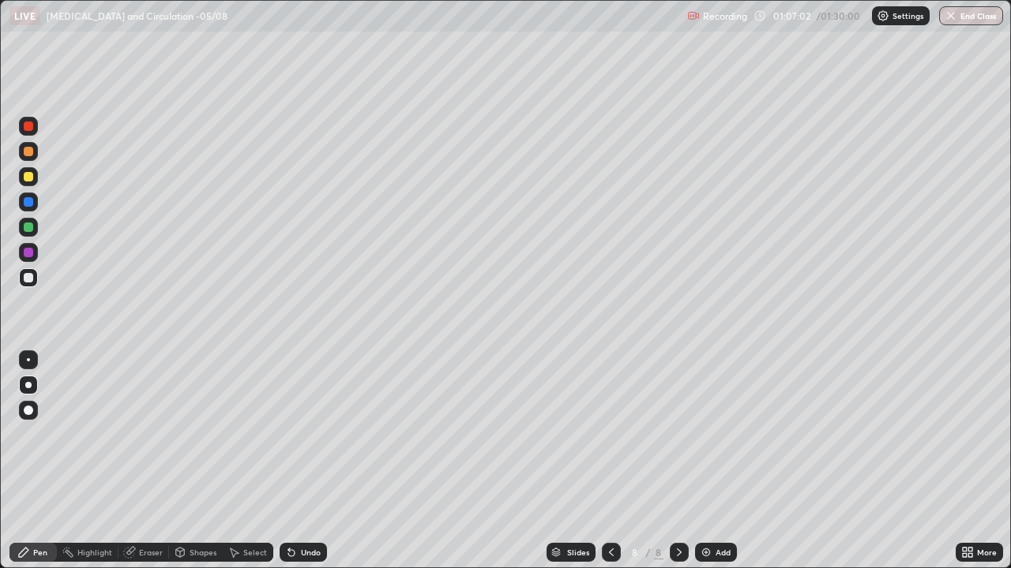
click at [301, 461] on div "Undo" at bounding box center [311, 553] width 20 height 8
click at [299, 461] on div "Undo" at bounding box center [302, 552] width 47 height 19
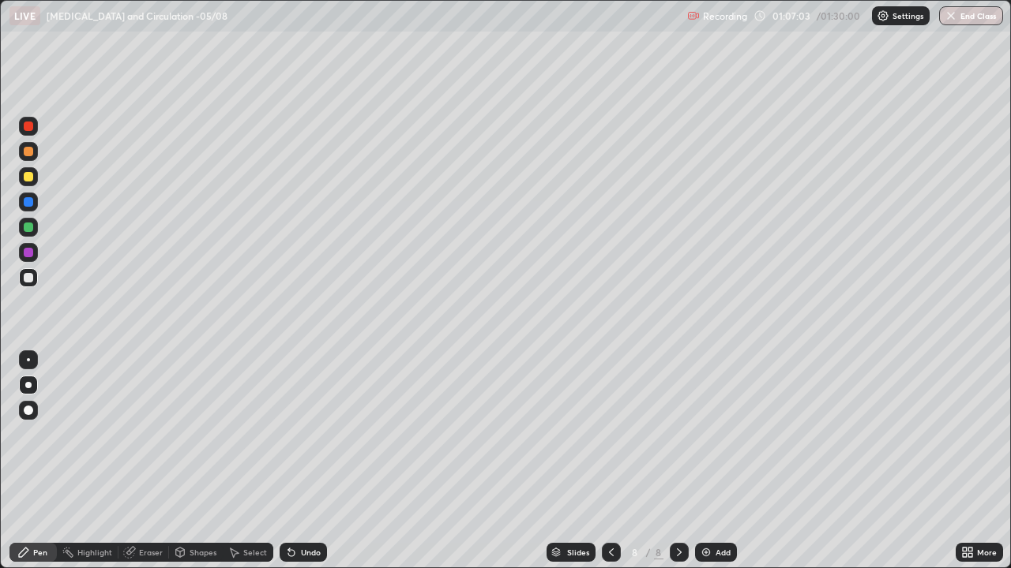
click at [301, 461] on div "Undo" at bounding box center [311, 553] width 20 height 8
click at [301, 461] on div "Undo" at bounding box center [302, 552] width 47 height 19
click at [306, 461] on div "Undo" at bounding box center [311, 553] width 20 height 8
click at [306, 461] on div "Undo" at bounding box center [302, 552] width 47 height 19
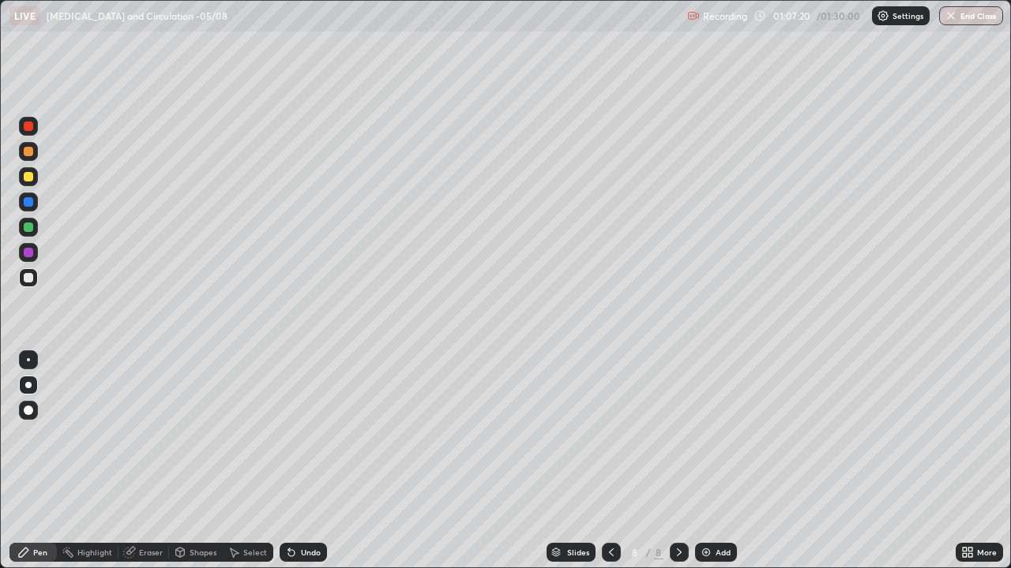
click at [304, 461] on div "Undo" at bounding box center [302, 552] width 47 height 19
click at [305, 461] on div "Undo" at bounding box center [302, 552] width 47 height 19
click at [25, 174] on div at bounding box center [28, 176] width 9 height 9
click at [970, 461] on icon at bounding box center [970, 555] width 4 height 4
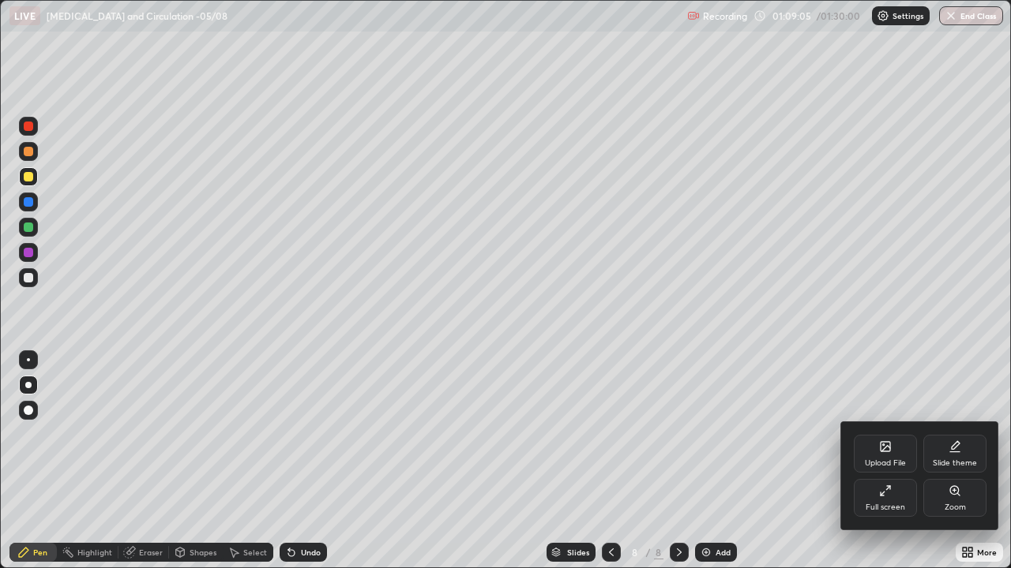
click at [890, 461] on div "Full screen" at bounding box center [884, 498] width 63 height 38
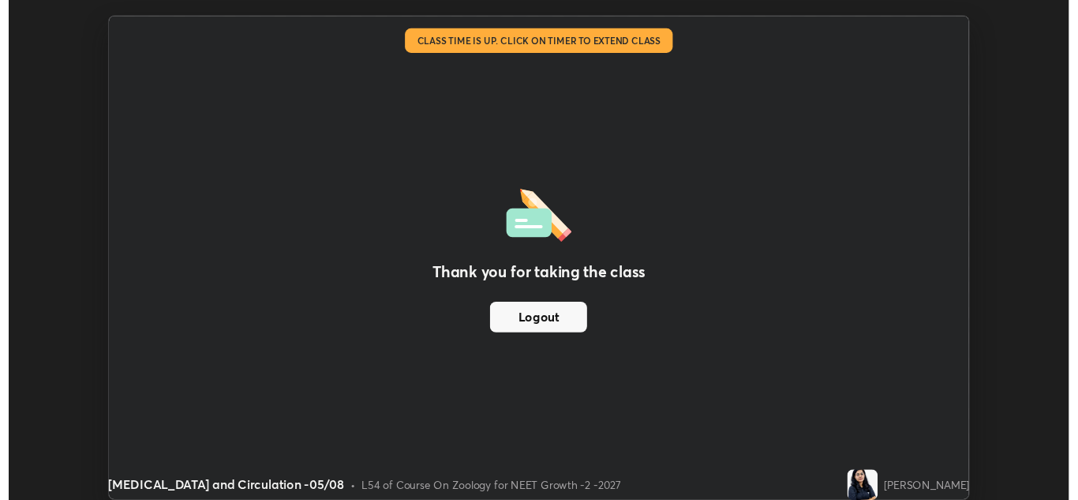
scroll to position [500, 1078]
